Goal: Information Seeking & Learning: Learn about a topic

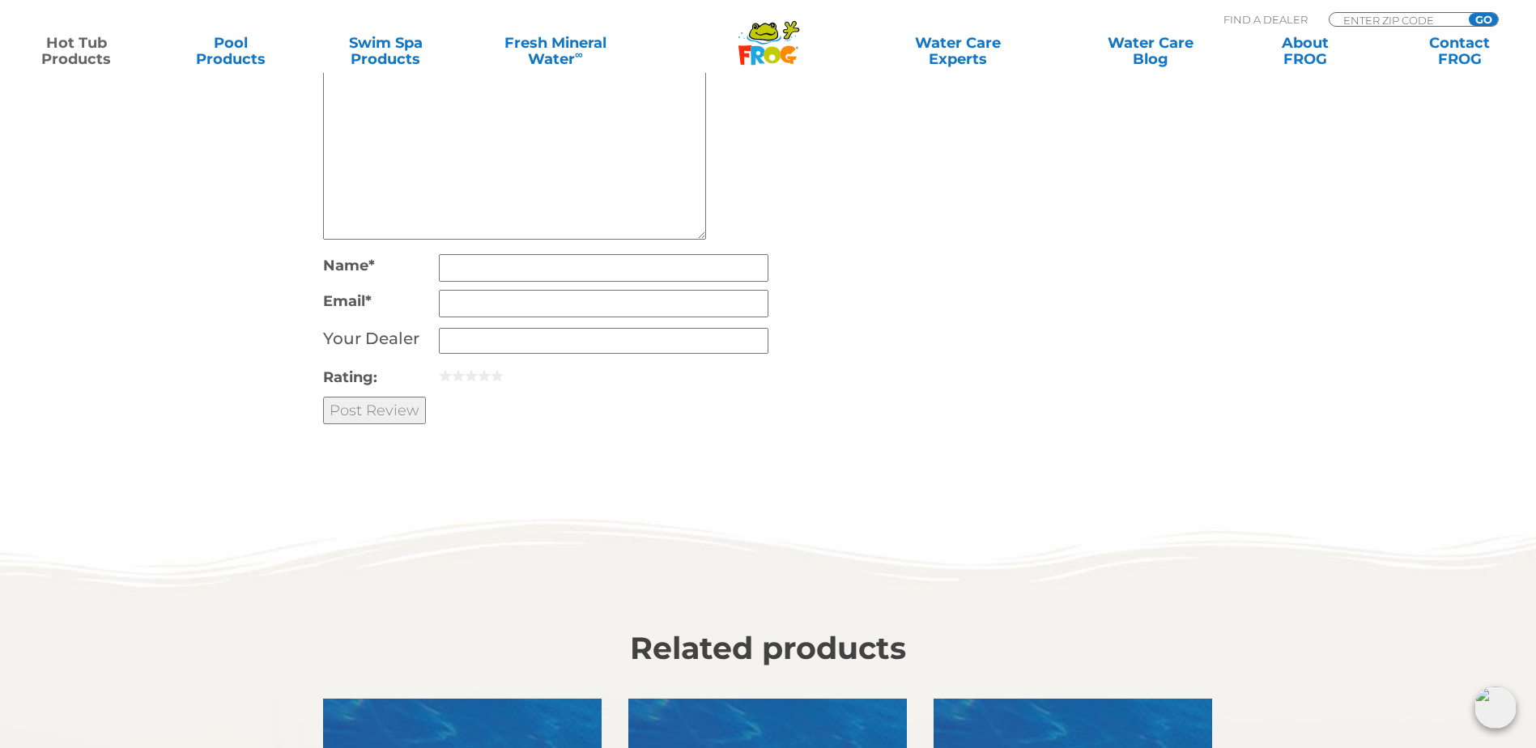
scroll to position [4372, 0]
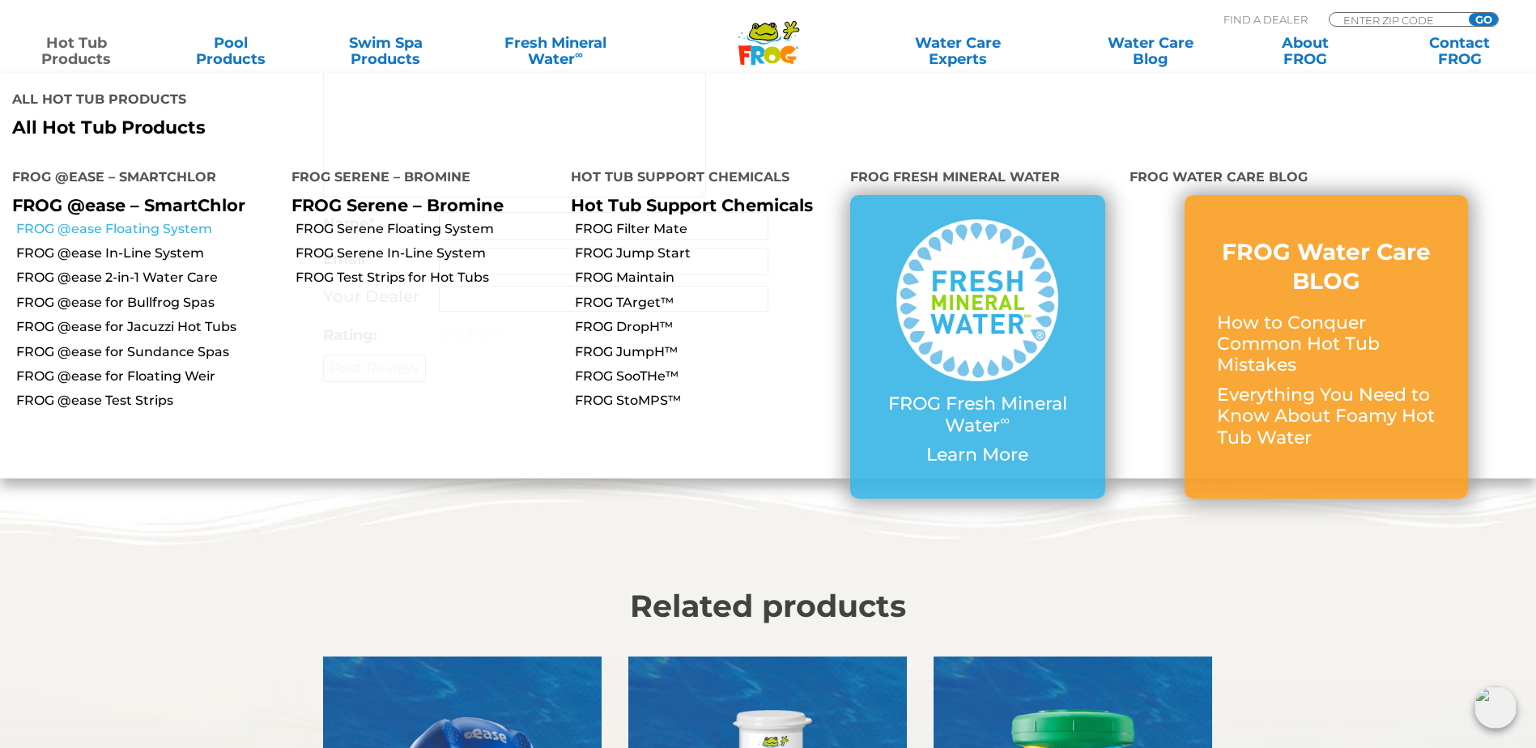
click at [169, 220] on link "FROG @ease Floating System" at bounding box center [147, 229] width 263 height 18
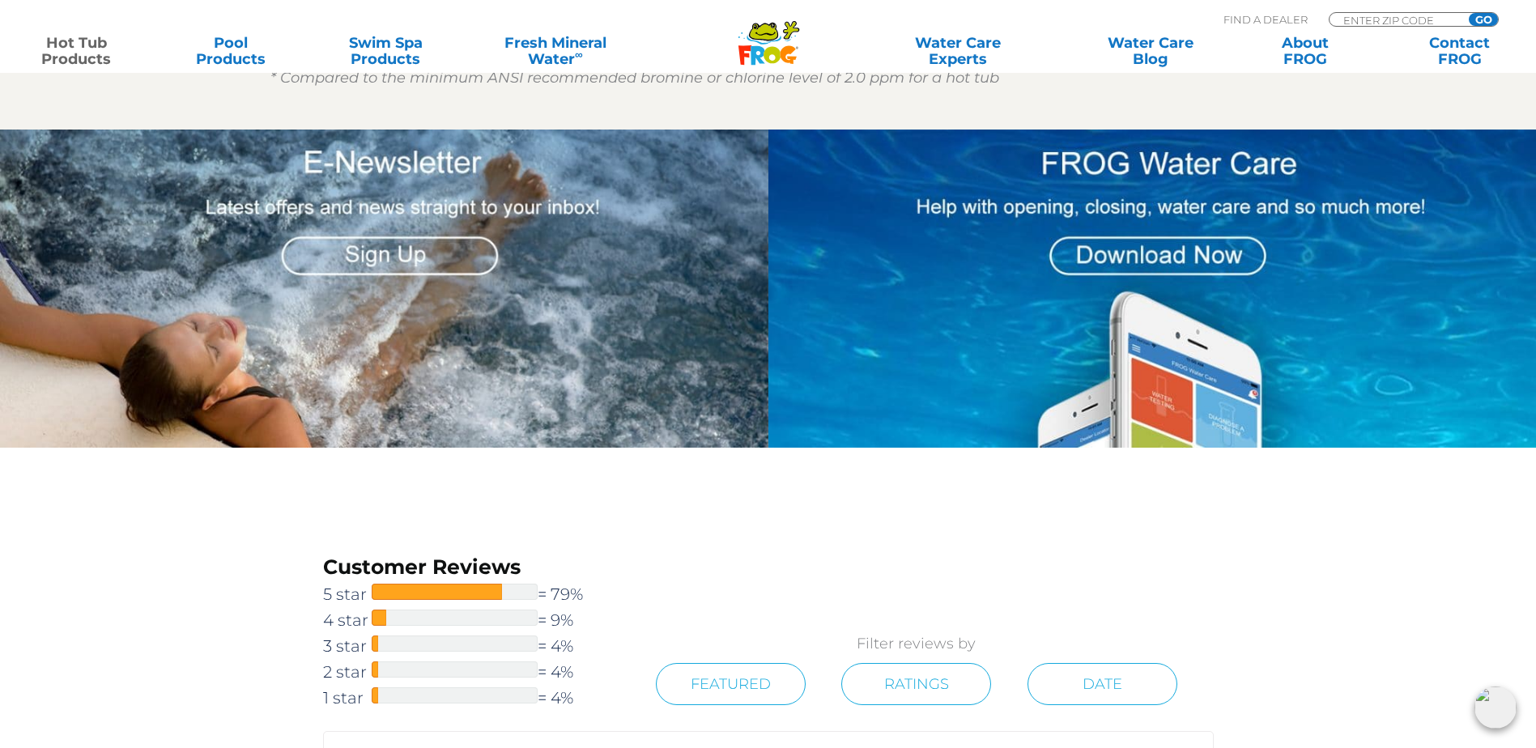
scroll to position [2105, 0]
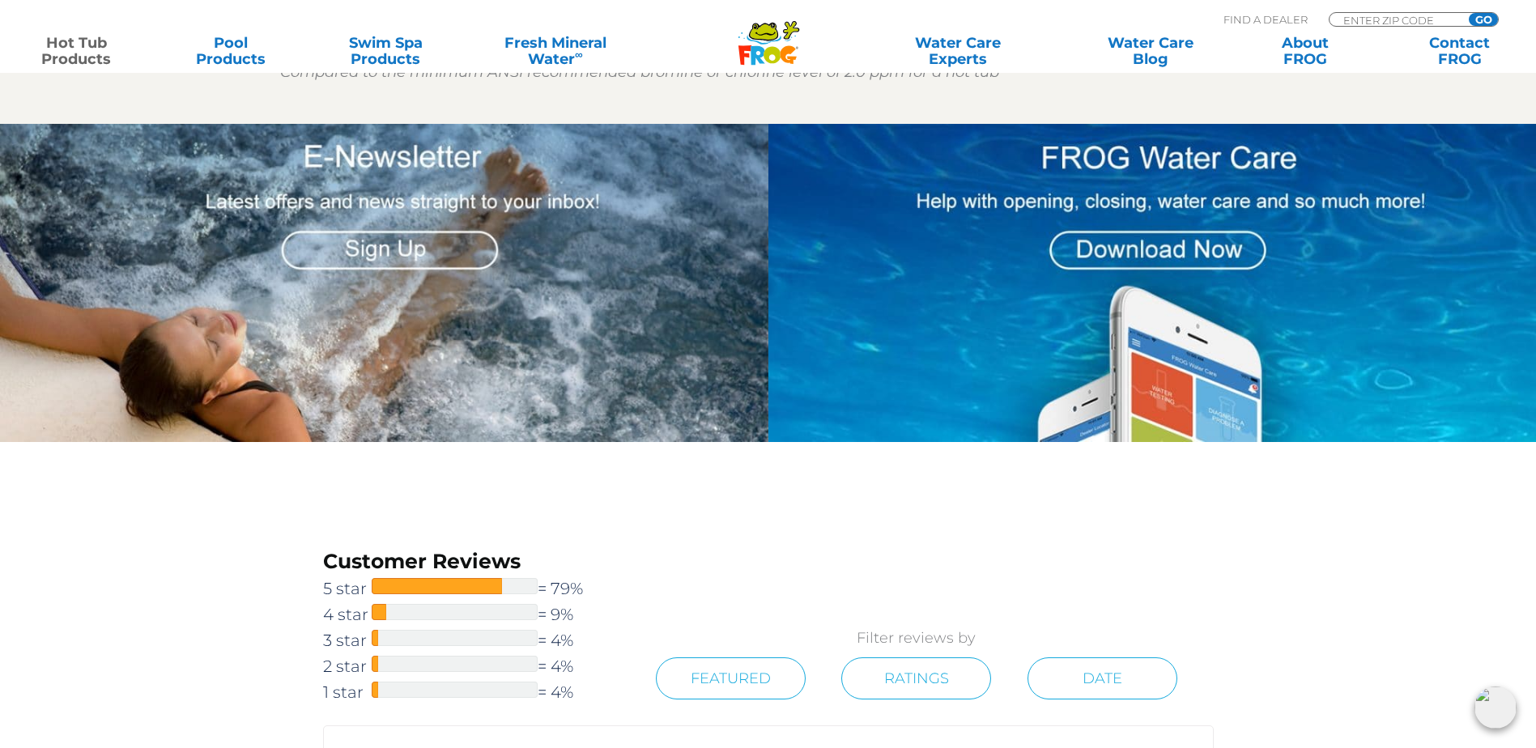
click at [1095, 301] on img at bounding box center [1152, 282] width 768 height 317
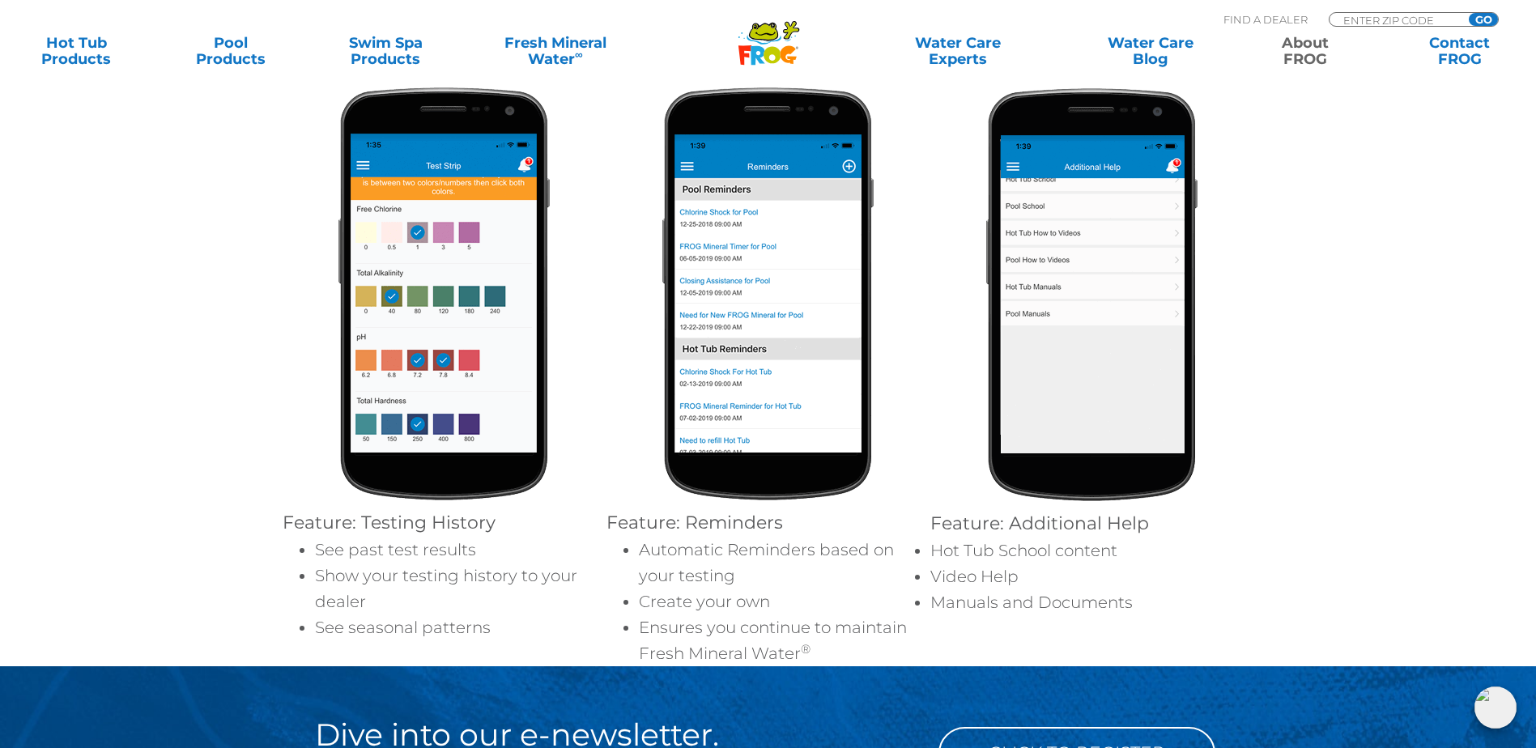
scroll to position [1538, 0]
